Goal: Find specific fact: Find specific fact

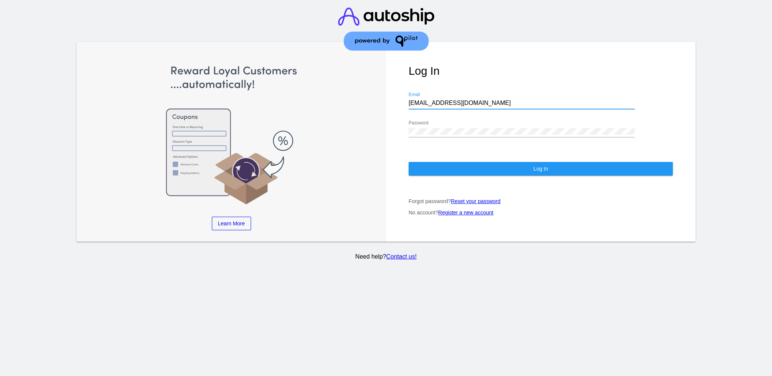
drag, startPoint x: 477, startPoint y: 92, endPoint x: 388, endPoint y: 84, distance: 89.3
click at [388, 84] on div "Log In [EMAIL_ADDRESS][DOMAIN_NAME] Email Password Log In Forgot password? Rese…" at bounding box center [541, 142] width 310 height 200
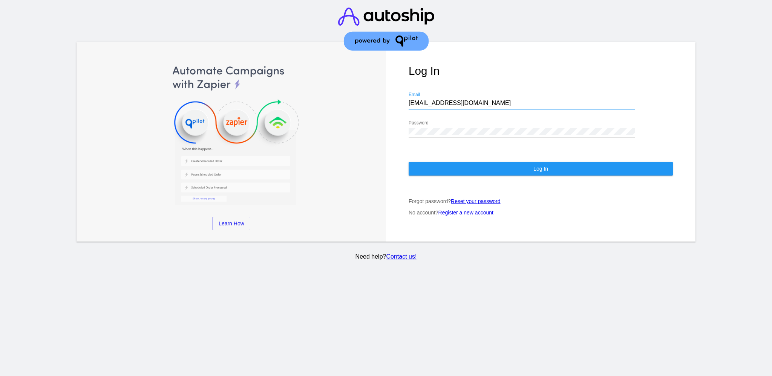
paste input "[EMAIL_ADDRESS][DOMAIN_NAME]"
type input "[EMAIL_ADDRESS][DOMAIN_NAME]"
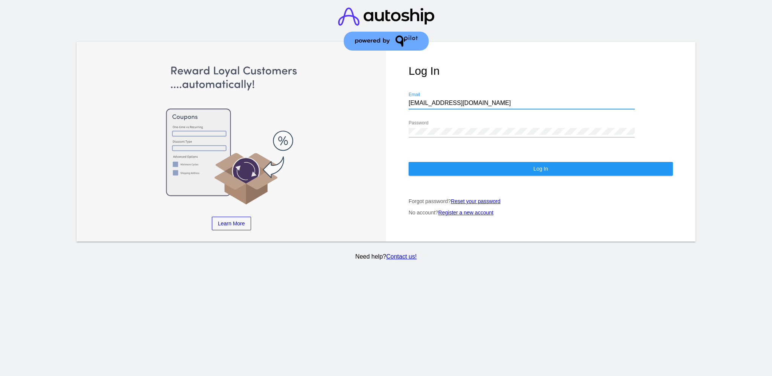
click at [466, 128] on div "Password" at bounding box center [522, 128] width 226 height 17
click at [397, 123] on div "Log In [EMAIL_ADDRESS][DOMAIN_NAME] Email Password Log In Forgot password? Rese…" at bounding box center [541, 142] width 310 height 200
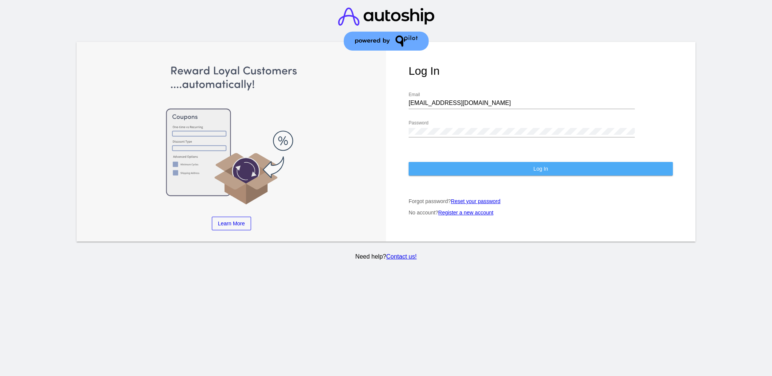
click at [580, 162] on button "Log In" at bounding box center [541, 169] width 264 height 14
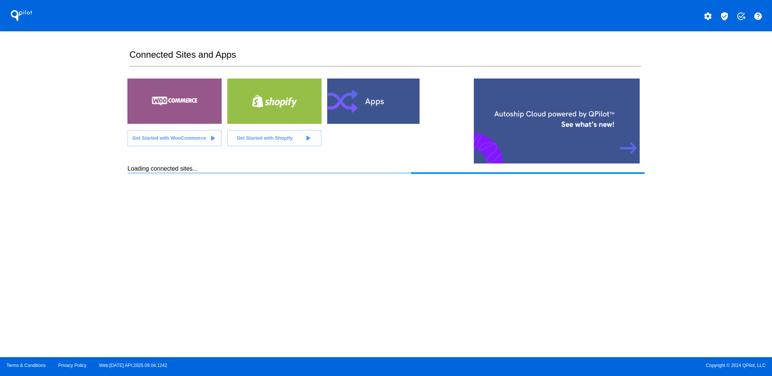
click at [732, 23] on div "settings verified_user add_task help" at bounding box center [579, 15] width 386 height 15
click at [723, 12] on mat-icon "verified_user" at bounding box center [724, 16] width 9 height 9
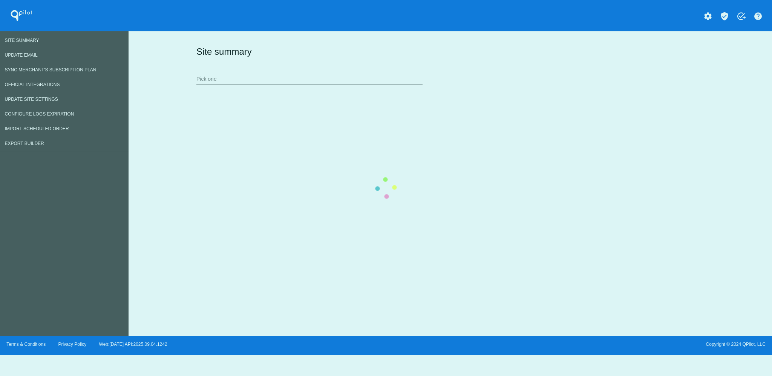
click at [241, 72] on div "Site summary Pick one" at bounding box center [449, 65] width 509 height 52
click at [247, 84] on div "Site summary Pick one" at bounding box center [449, 65] width 509 height 52
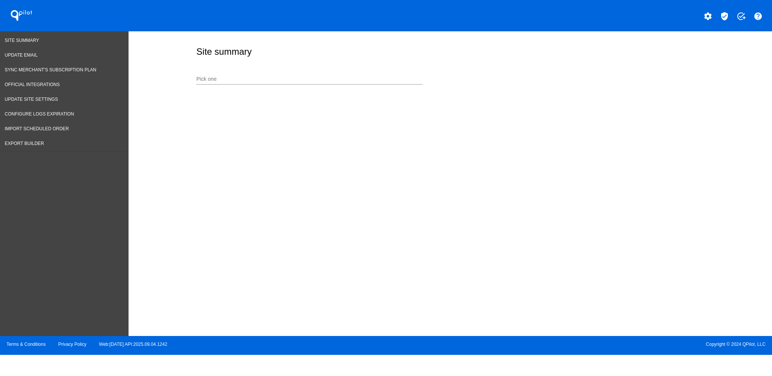
click at [280, 76] on input "Pick one" at bounding box center [309, 79] width 226 height 6
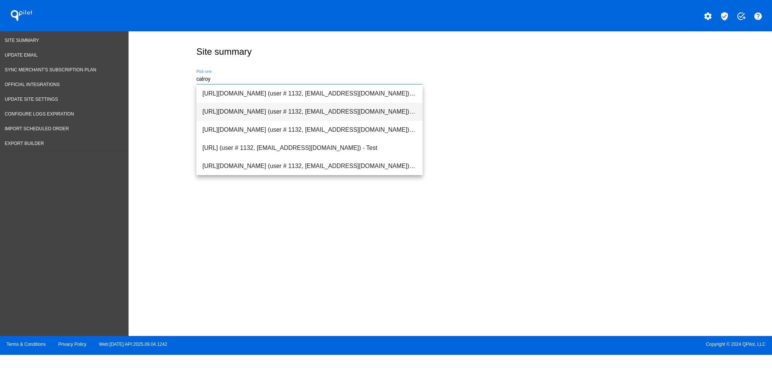
click at [311, 112] on span "[URL][DOMAIN_NAME] (user # 1132, [EMAIL_ADDRESS][DOMAIN_NAME]) - Production" at bounding box center [310, 112] width 214 height 18
type input "[URL][DOMAIN_NAME] (user # 1132, [EMAIL_ADDRESS][DOMAIN_NAME]) - Production"
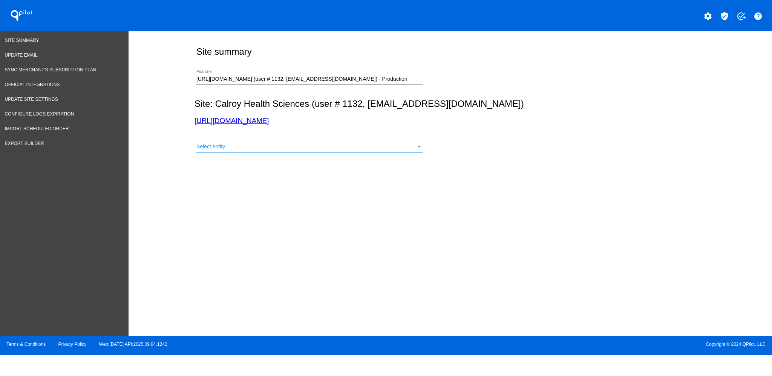
click at [307, 146] on div "Select entity" at bounding box center [305, 147] width 219 height 6
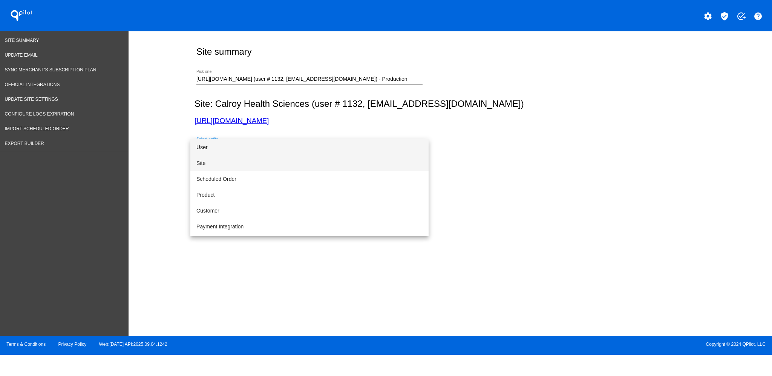
drag, startPoint x: 255, startPoint y: 161, endPoint x: 288, endPoint y: 158, distance: 33.4
click at [255, 161] on span "Site" at bounding box center [309, 163] width 226 height 16
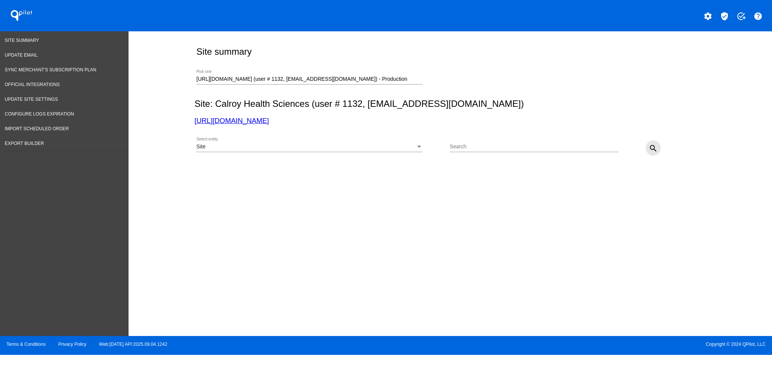
click at [654, 148] on mat-icon "search" at bounding box center [653, 148] width 9 height 9
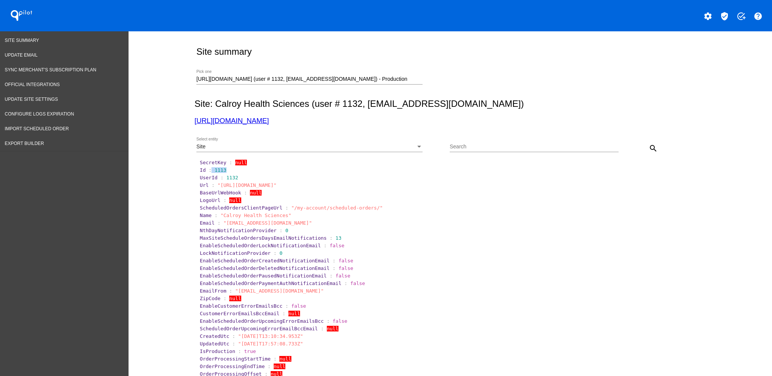
drag, startPoint x: 207, startPoint y: 172, endPoint x: 224, endPoint y: 172, distance: 17.0
click at [224, 172] on section "Id : 1113" at bounding box center [451, 170] width 502 height 6
copy section "1113"
